Goal: Navigation & Orientation: Find specific page/section

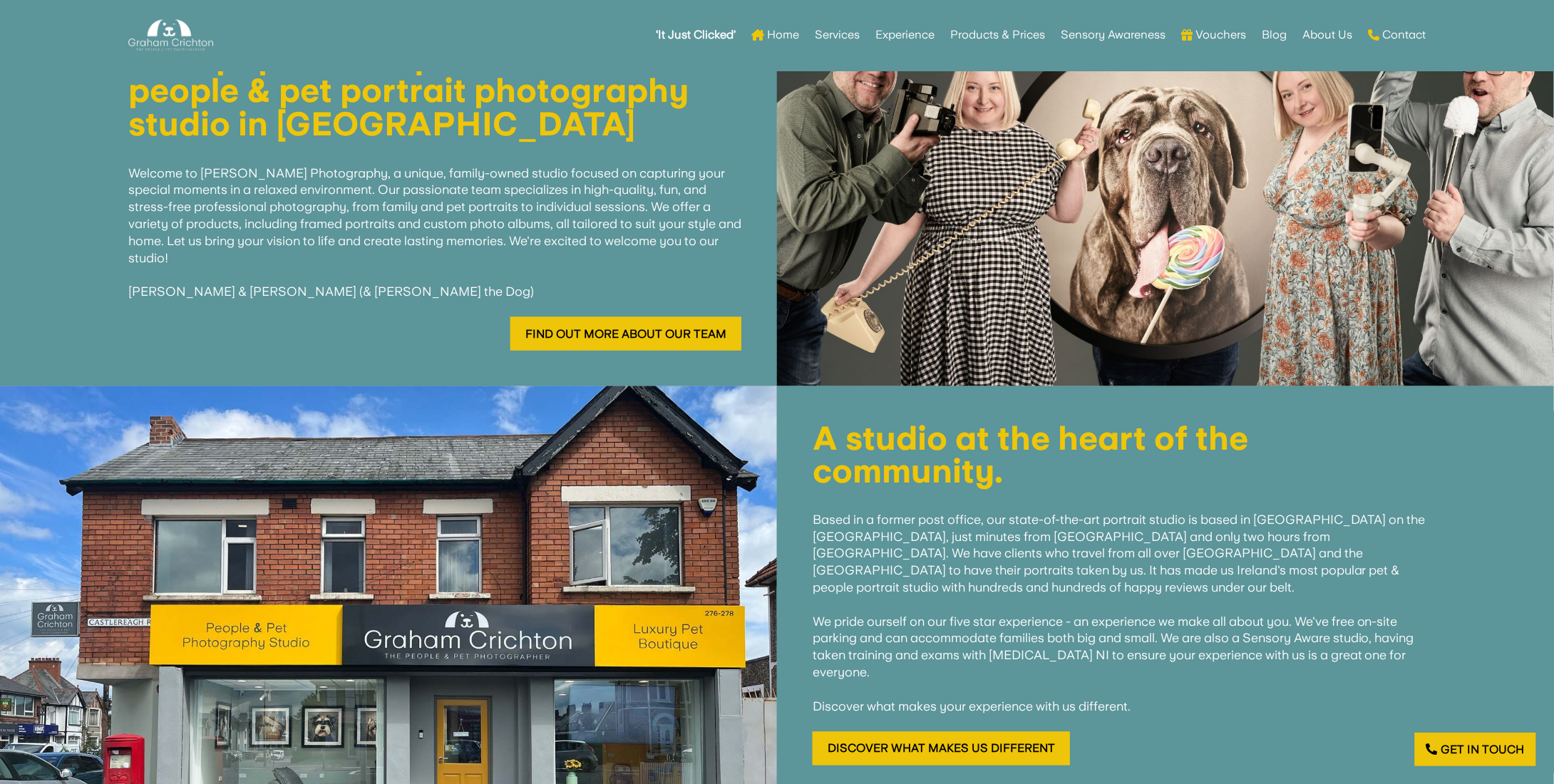
scroll to position [651, 0]
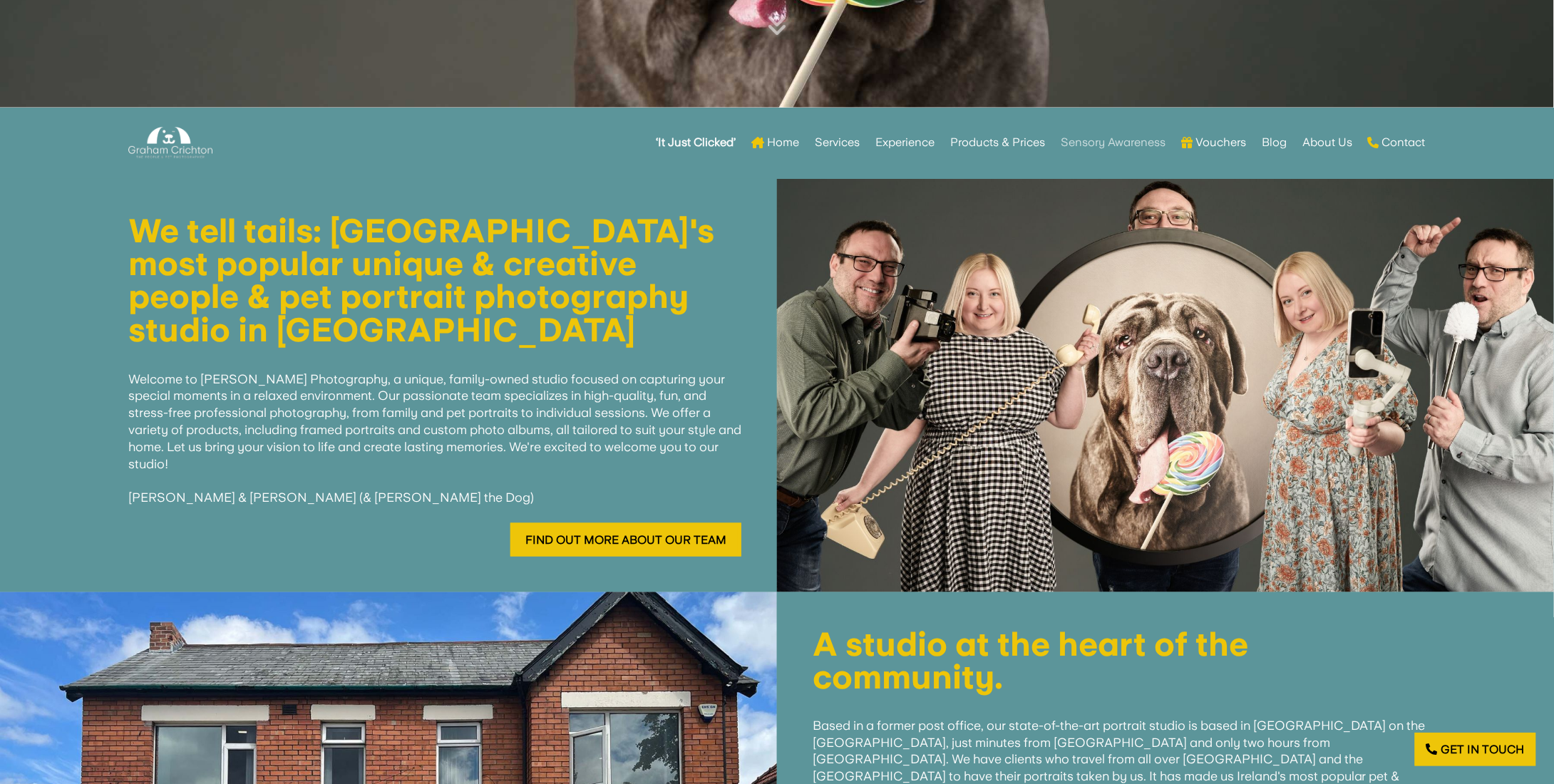
click at [1126, 148] on link "Sensory Awareness" at bounding box center [1113, 142] width 105 height 55
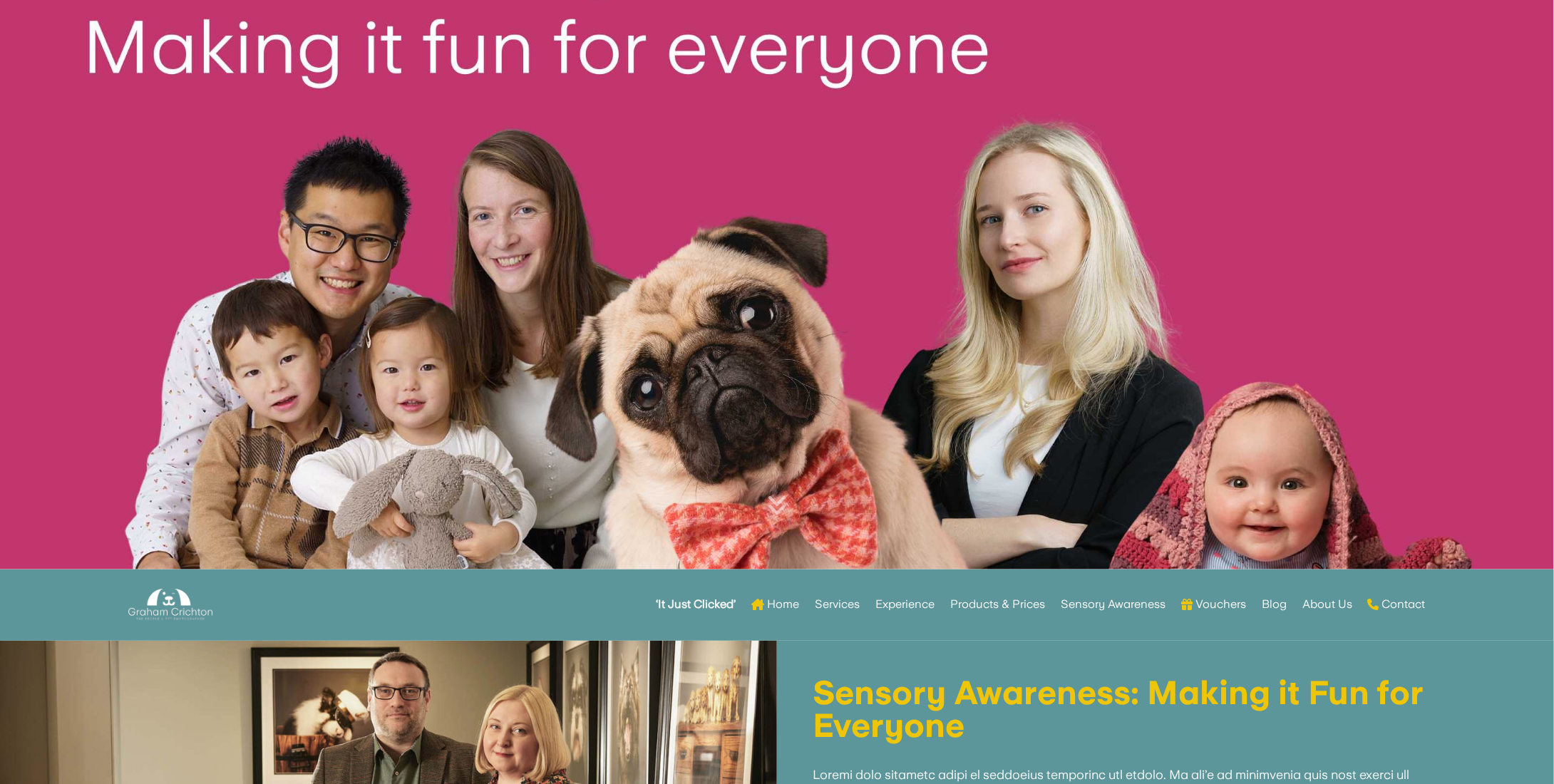
scroll to position [285, 0]
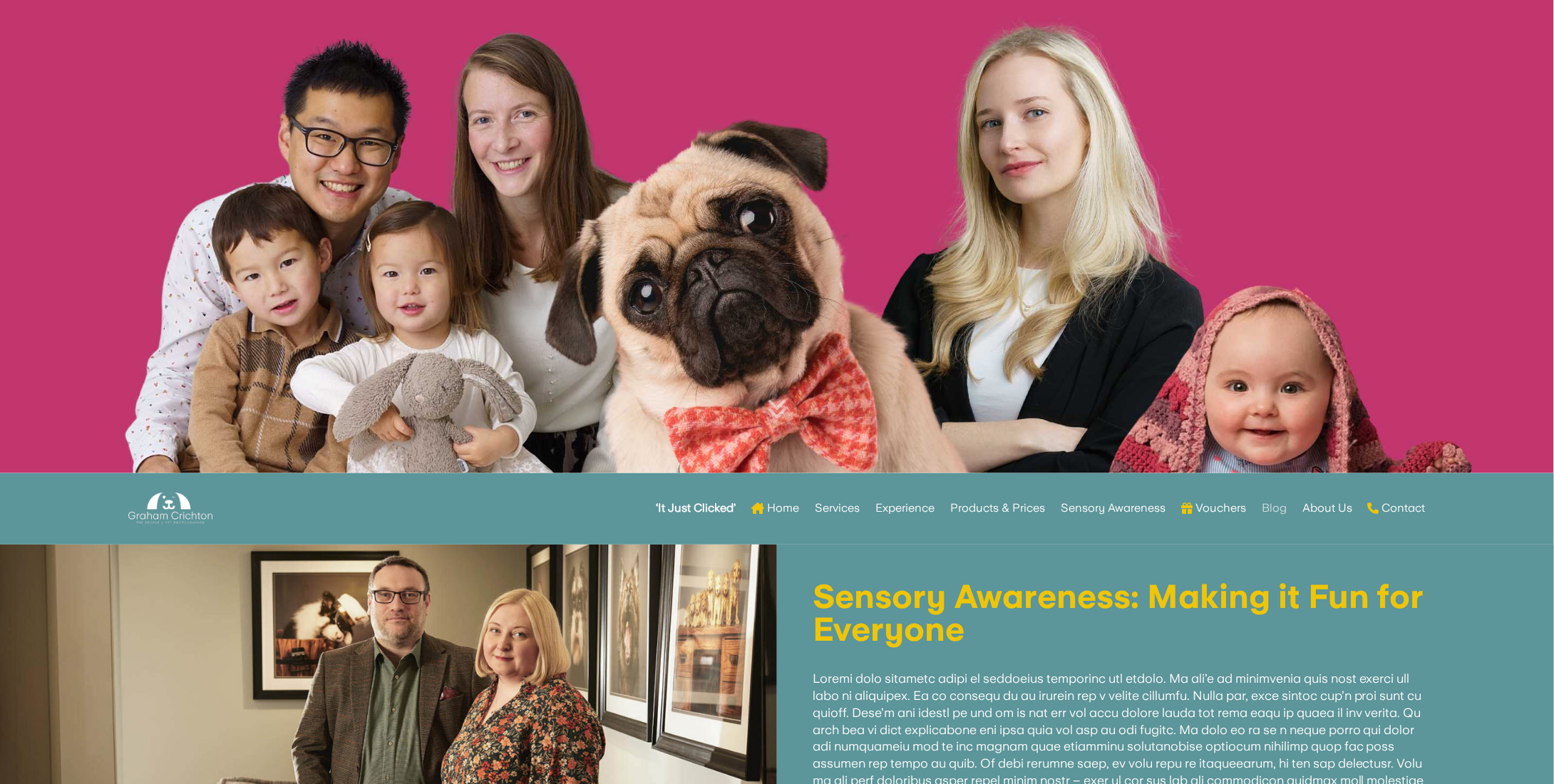
click at [1280, 508] on link "Blog" at bounding box center [1273, 507] width 25 height 55
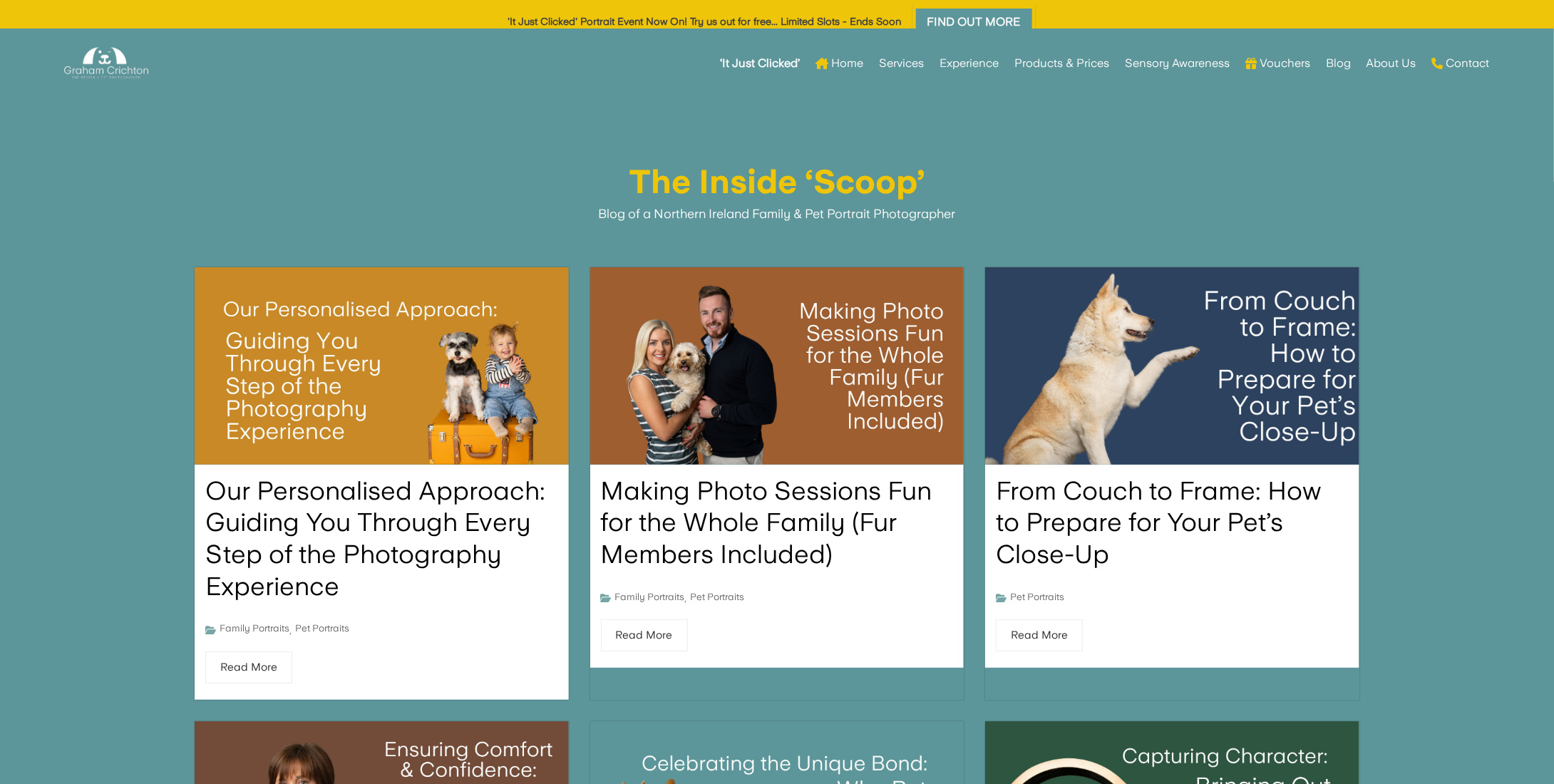
click at [1138, 387] on img at bounding box center [1172, 365] width 411 height 217
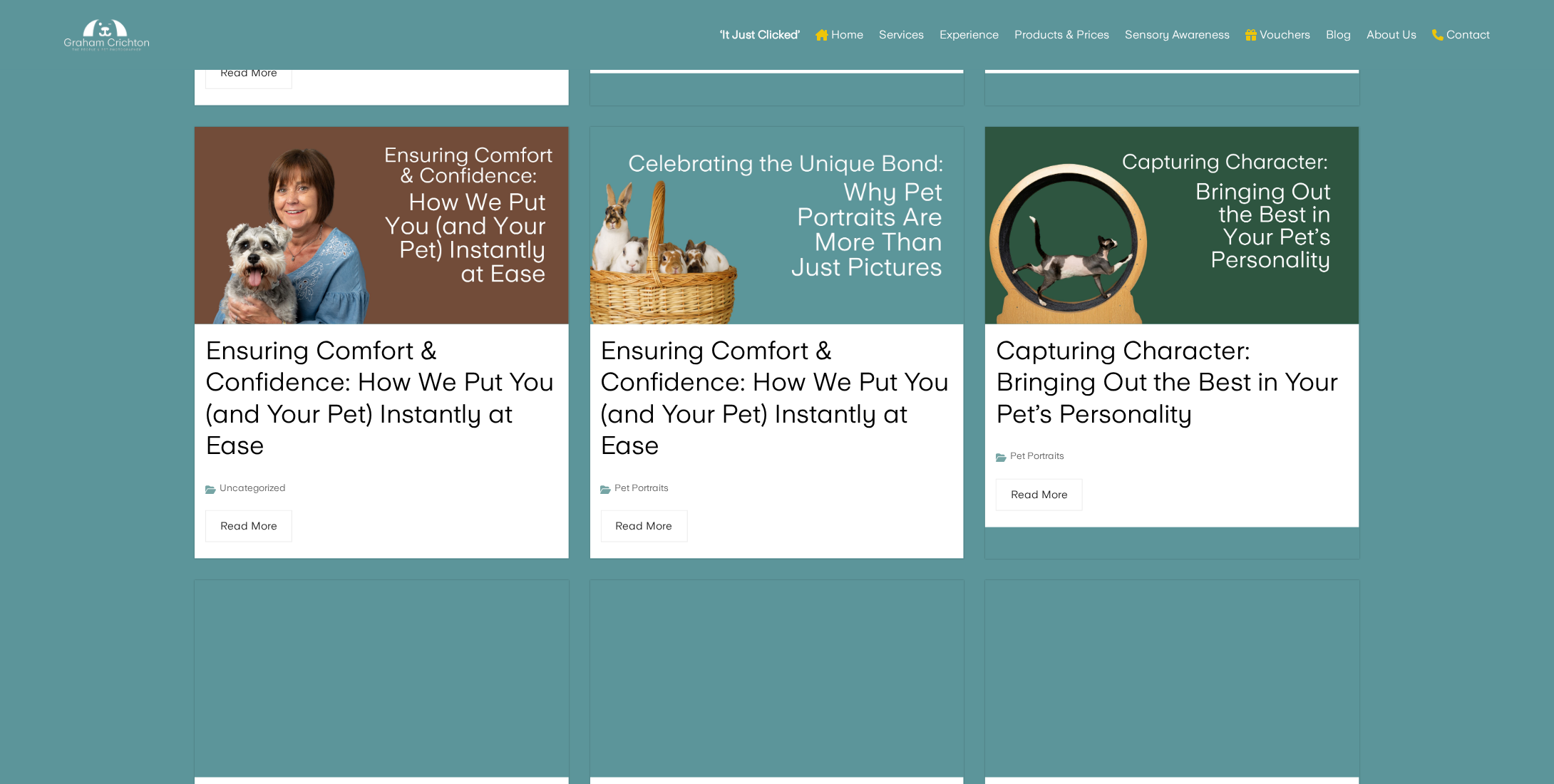
scroll to position [641, 0]
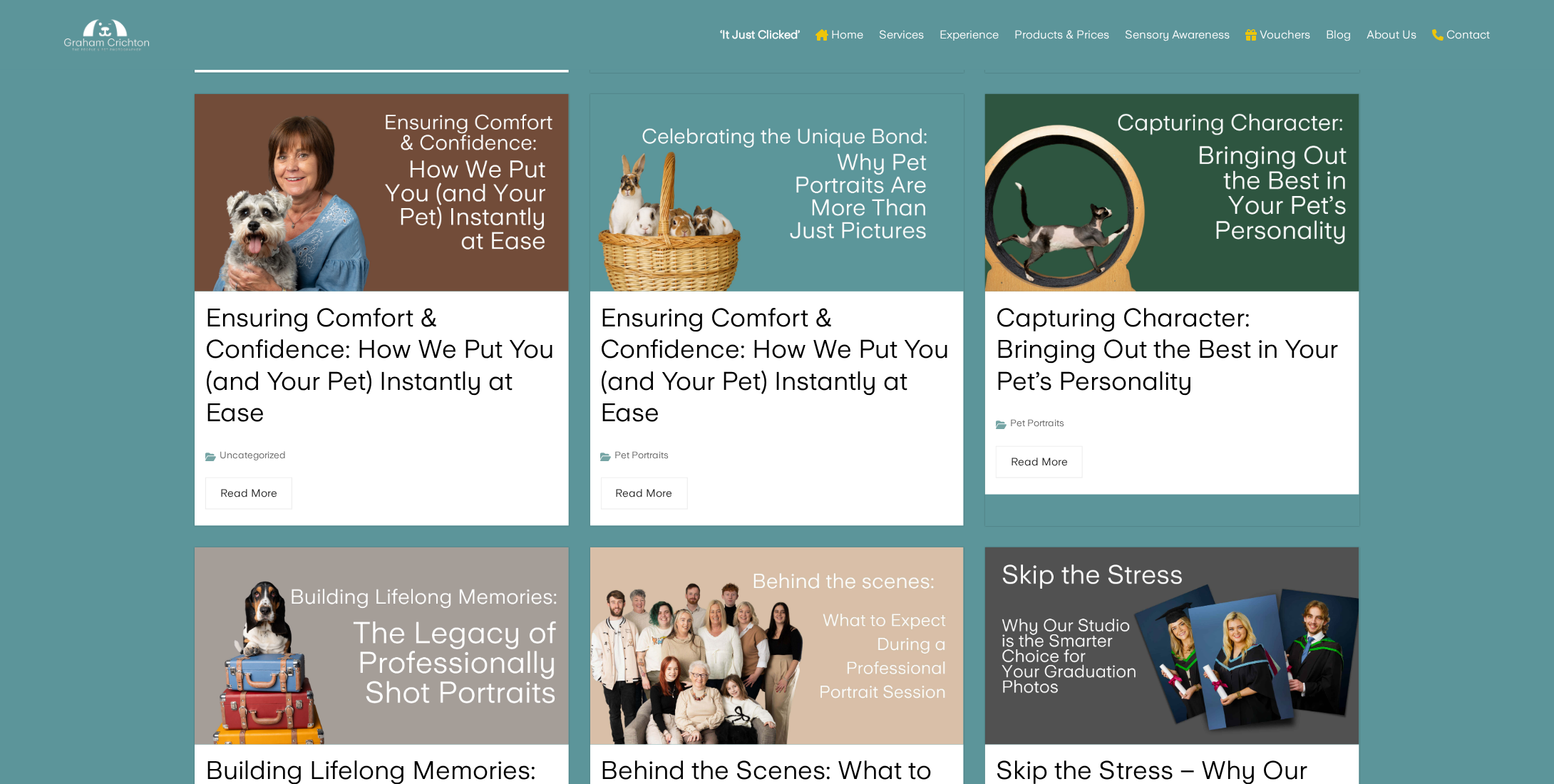
click at [1085, 283] on img at bounding box center [1172, 193] width 411 height 217
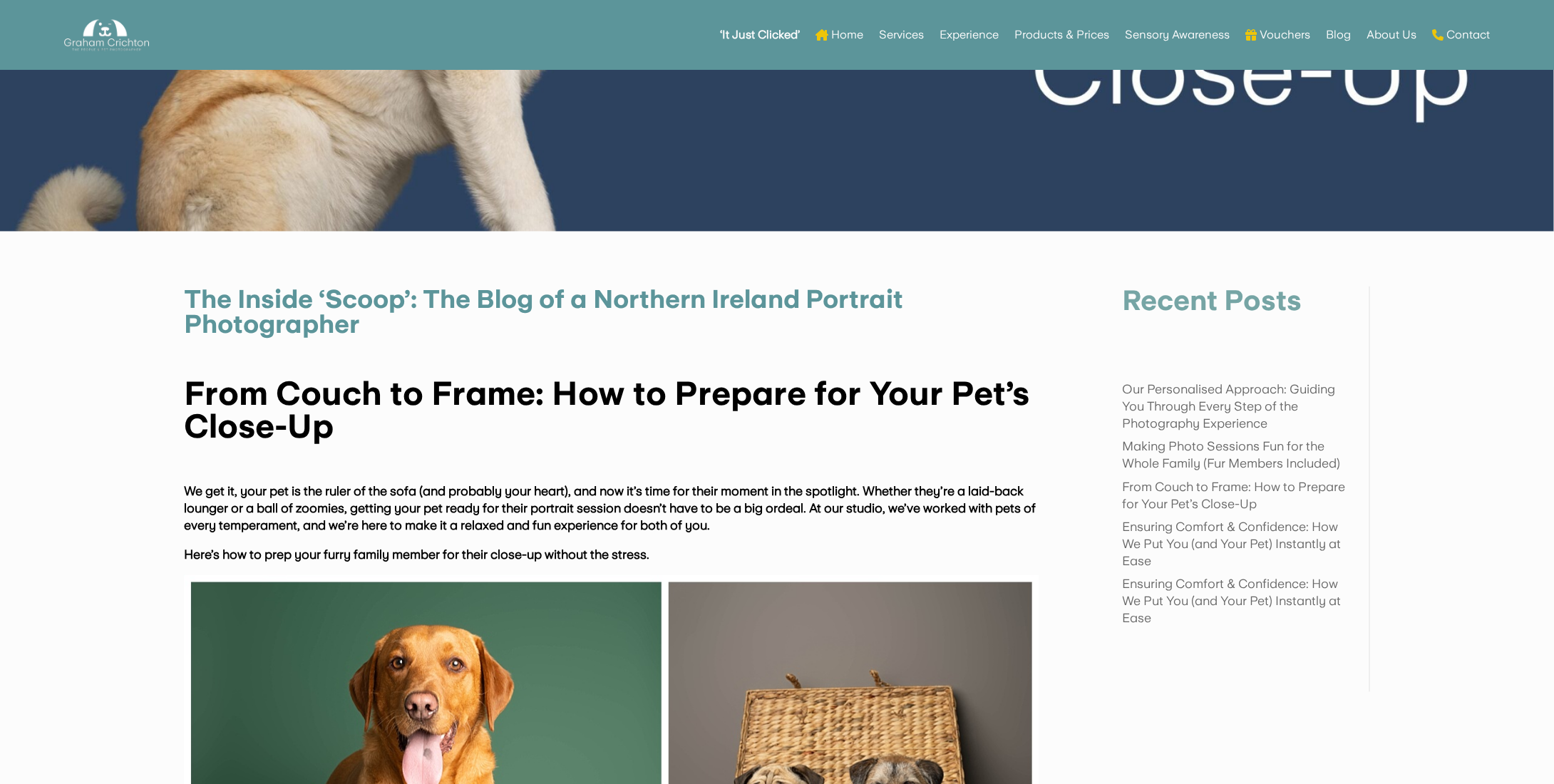
scroll to position [999, 0]
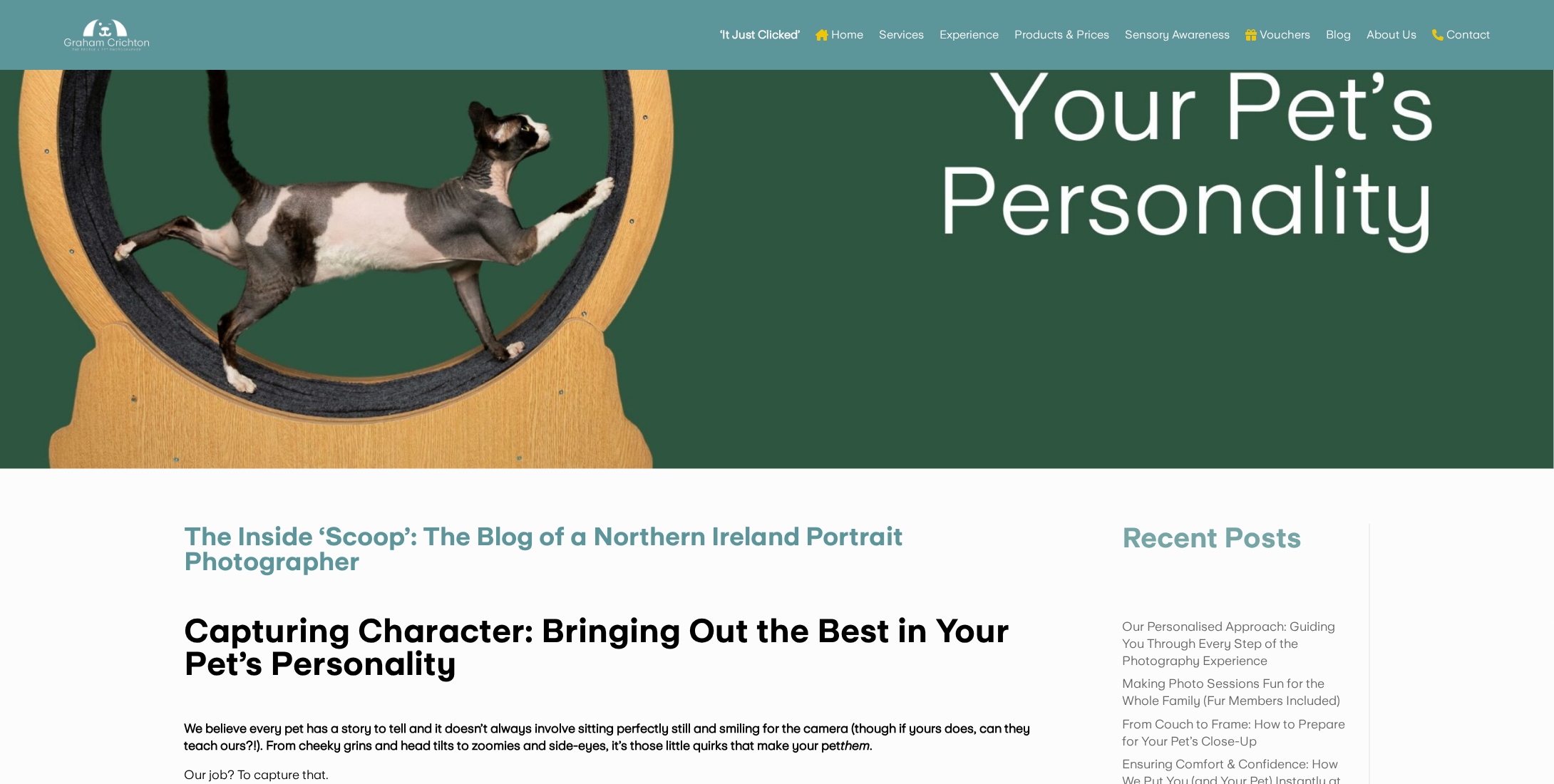
scroll to position [356, 0]
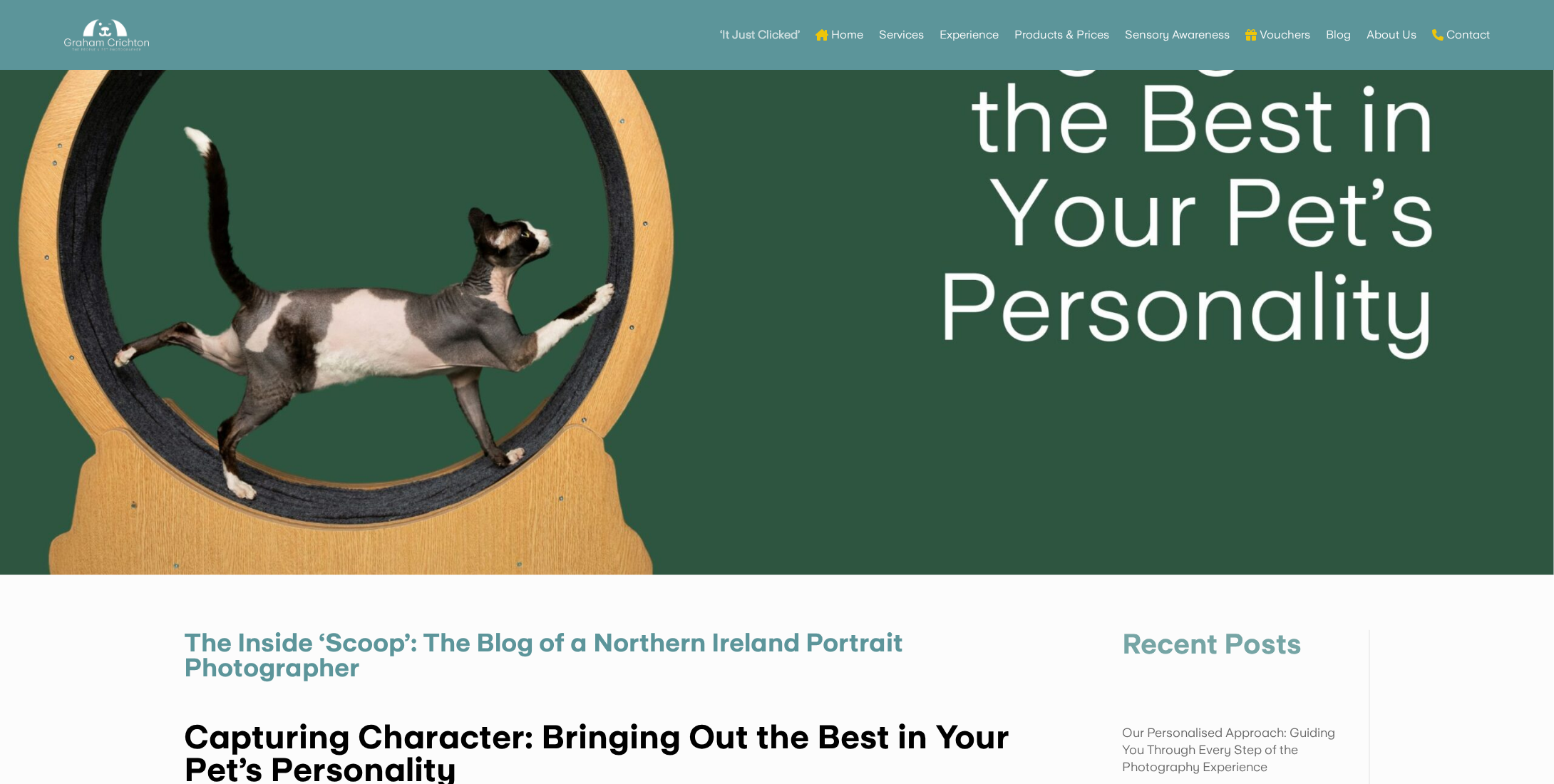
click at [752, 35] on strong "‘It Just Clicked’" at bounding box center [759, 34] width 80 height 10
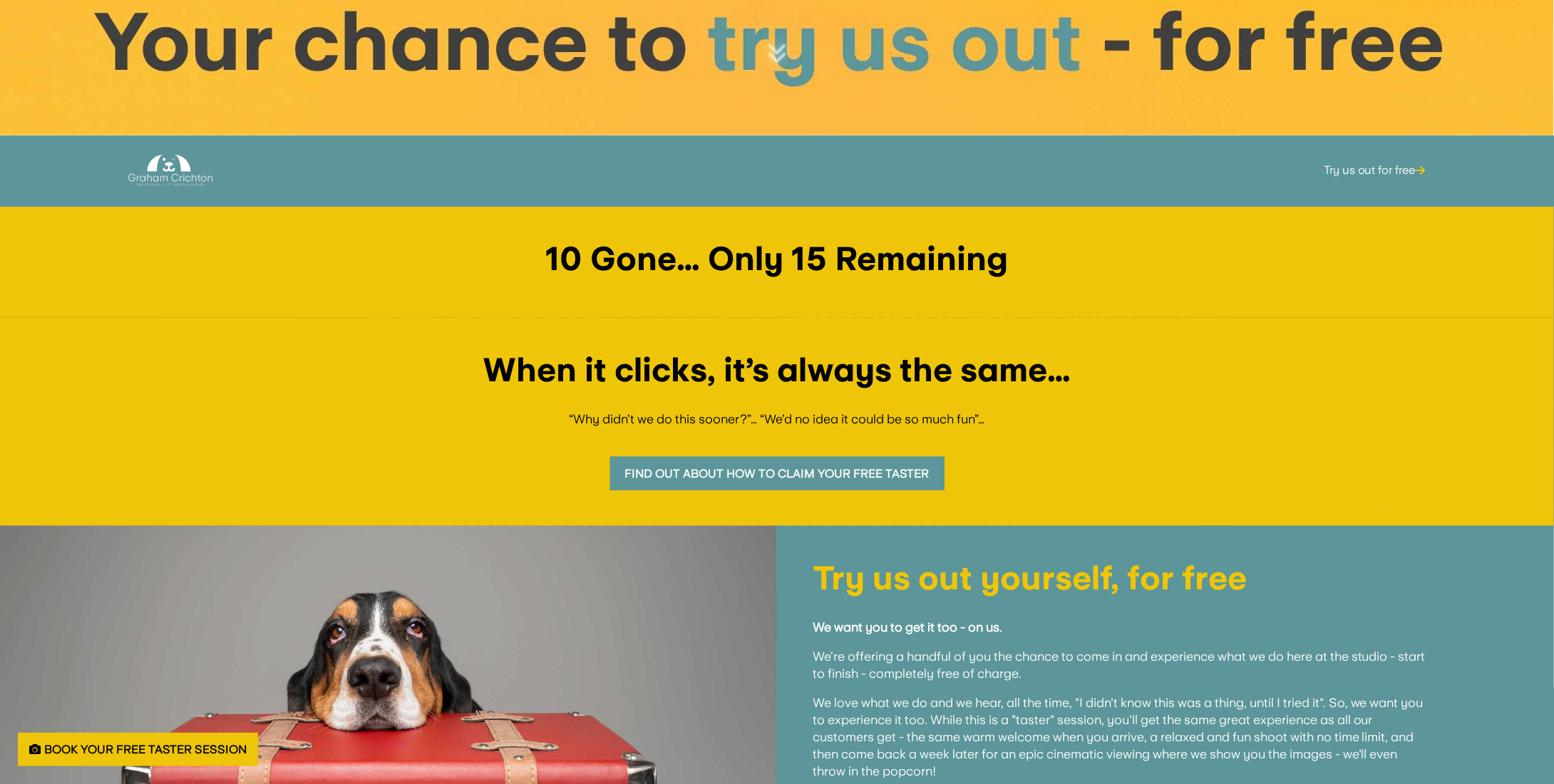
scroll to position [499, 0]
